Goal: Information Seeking & Learning: Learn about a topic

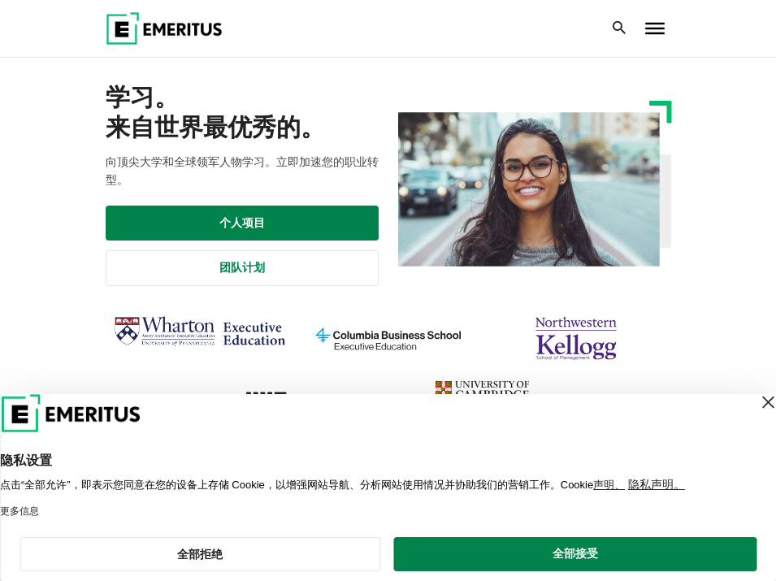
click at [649, 34] on div at bounding box center [655, 28] width 32 height 32
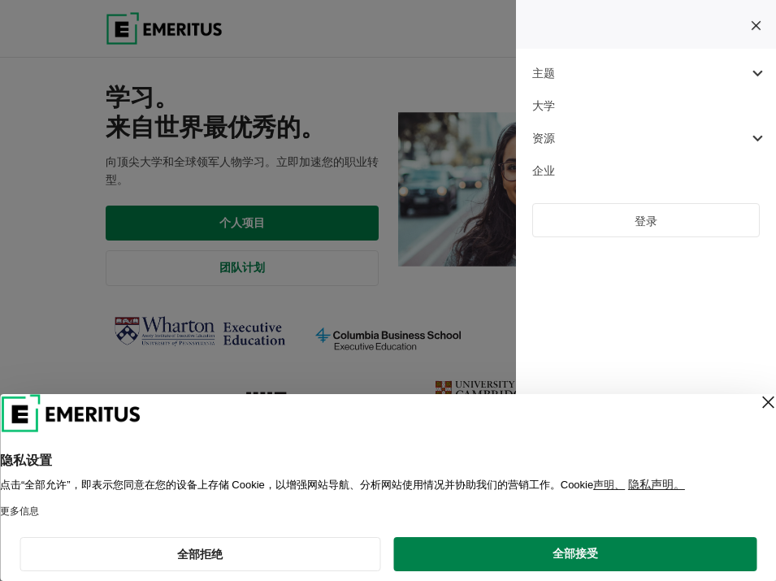
click at [666, 45] on div at bounding box center [668, 28] width 5 height 32
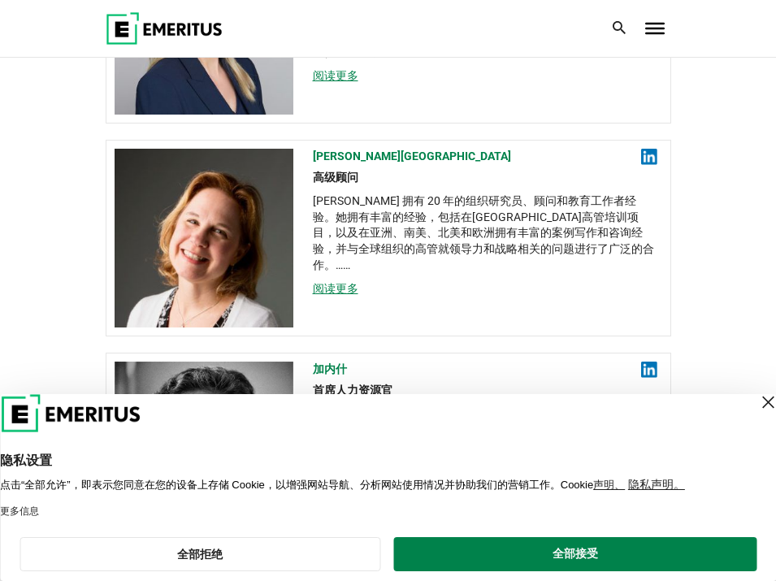
scroll to position [968, 0]
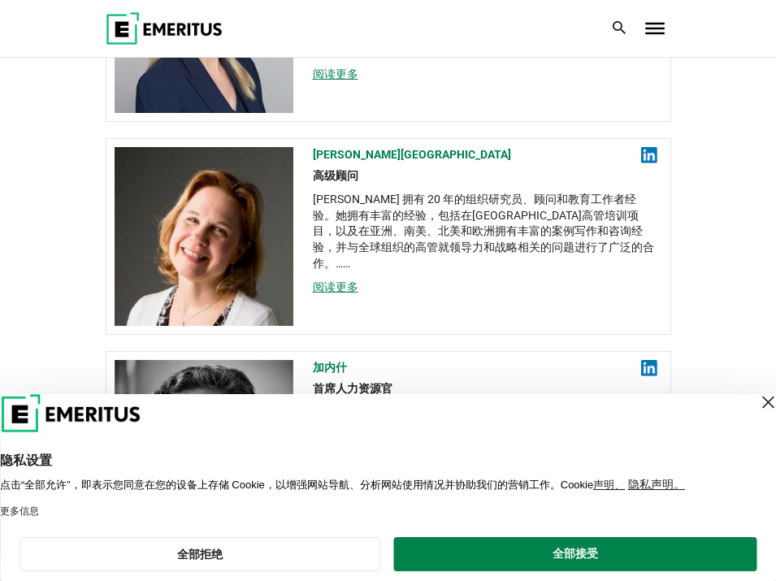
click at [756, 401] on div "关闭层" at bounding box center [767, 402] width 23 height 23
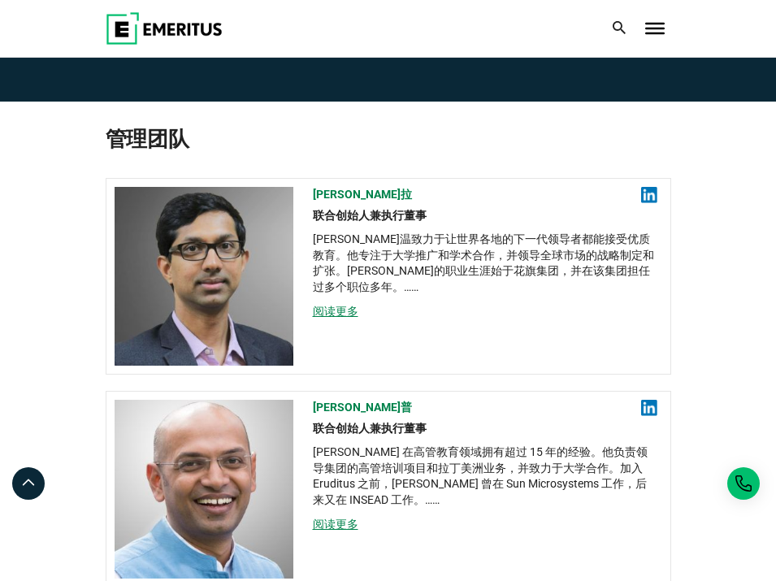
scroll to position [0, 0]
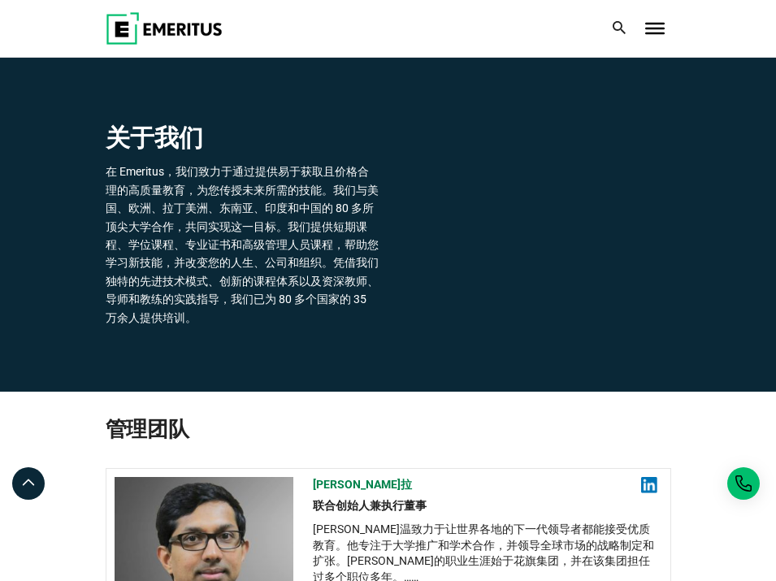
click at [656, 39] on div at bounding box center [655, 28] width 32 height 32
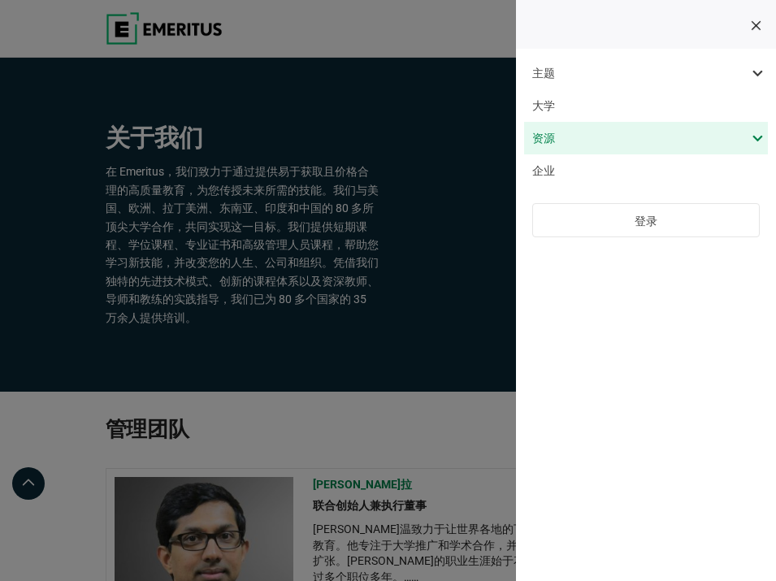
click at [557, 145] on span at bounding box center [638, 138] width 244 height 32
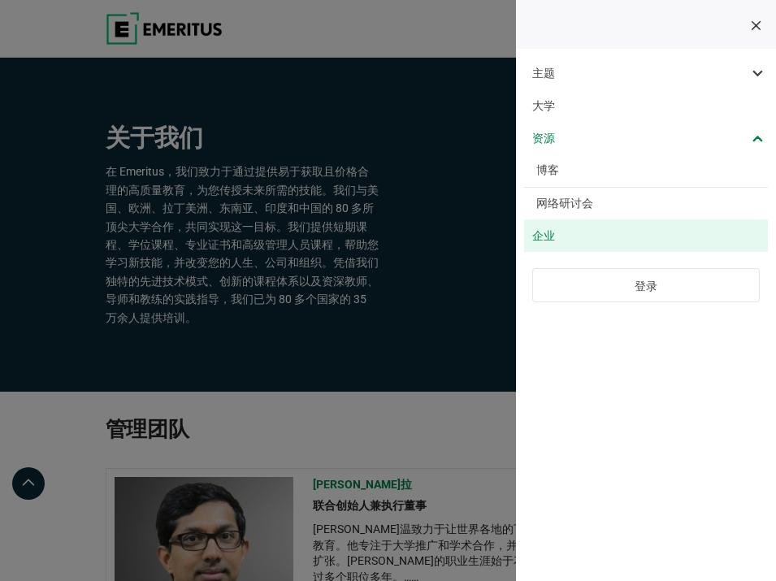
click at [548, 232] on font "企业" at bounding box center [543, 235] width 23 height 13
